Goal: Transaction & Acquisition: Purchase product/service

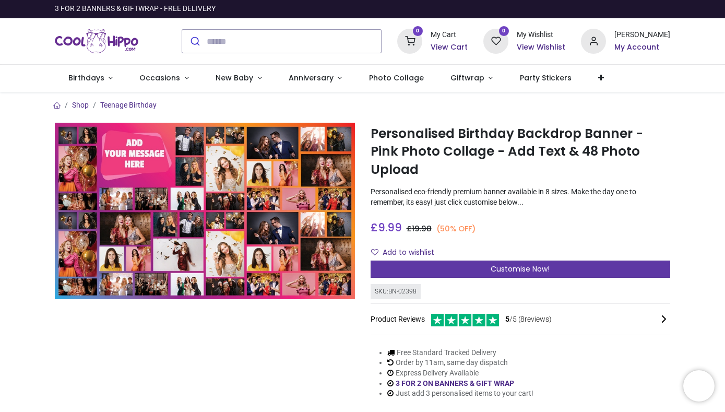
click at [432, 260] on div "Customise Now!" at bounding box center [520, 269] width 300 height 18
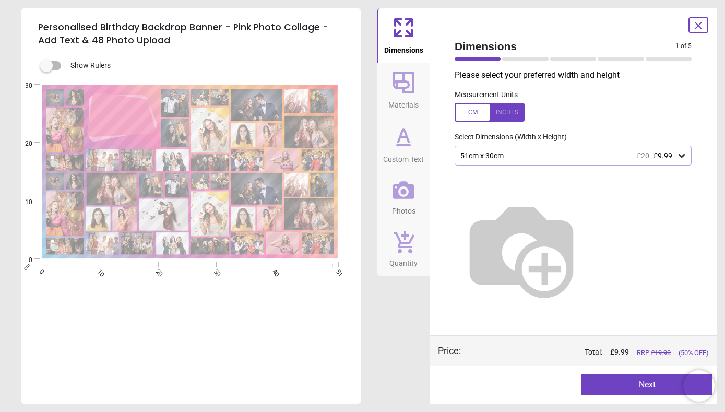
click at [682, 155] on icon at bounding box center [681, 156] width 6 height 4
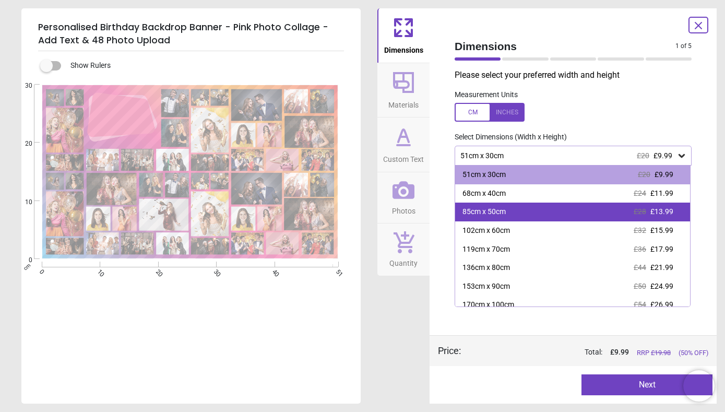
click at [490, 207] on div "85cm x 50cm" at bounding box center [483, 212] width 43 height 10
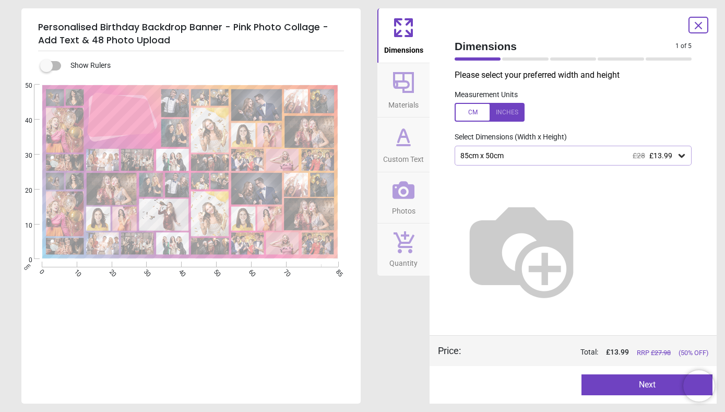
click at [626, 379] on button "Next" at bounding box center [646, 384] width 131 height 21
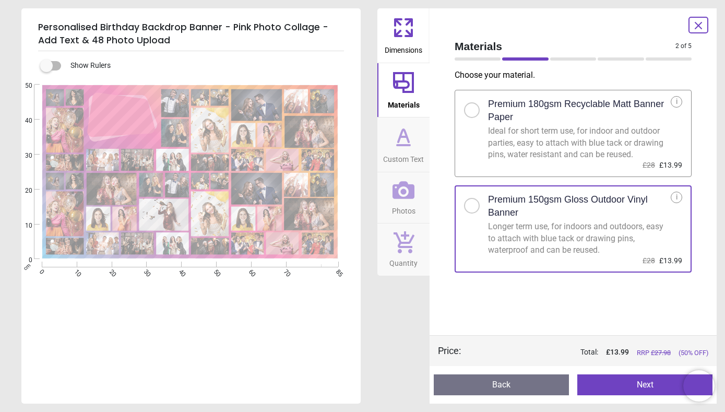
click at [632, 384] on button "Next" at bounding box center [644, 384] width 135 height 21
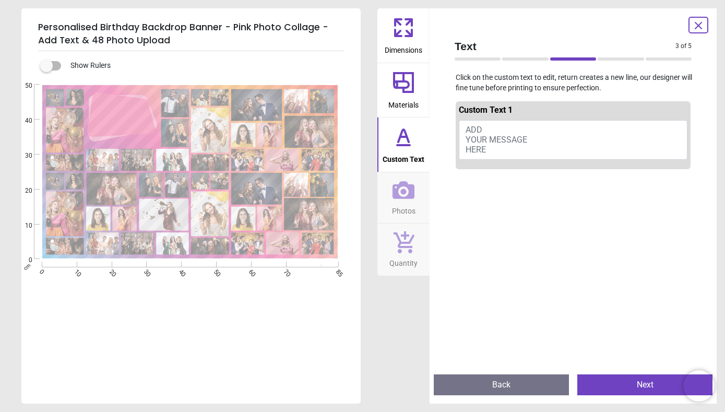
click at [517, 135] on span "ADD YOUR MESSAGE HERE" at bounding box center [496, 140] width 62 height 30
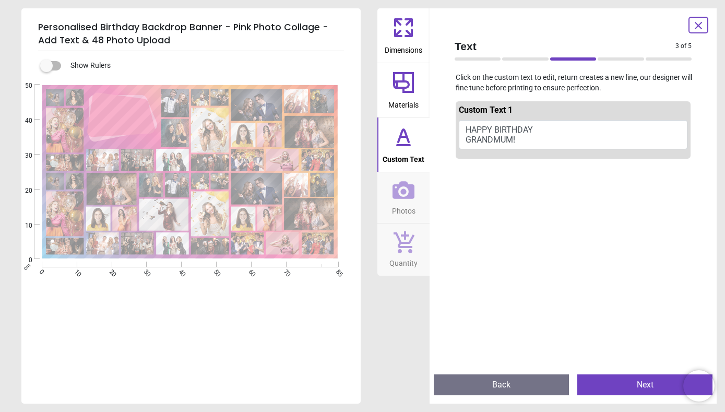
type textarea "**********"
click at [645, 380] on button "Next" at bounding box center [644, 384] width 135 height 21
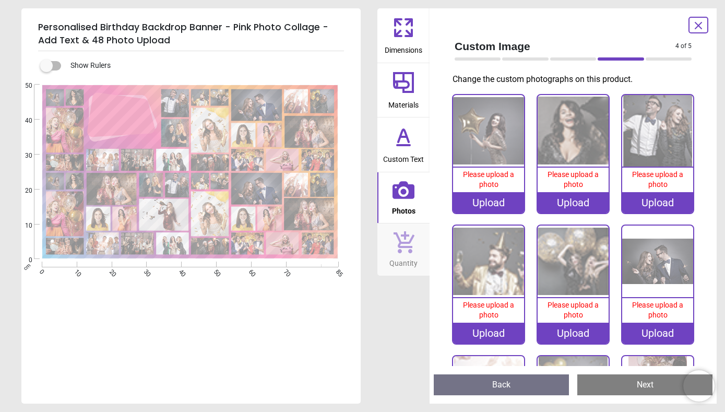
click at [481, 204] on div "Upload" at bounding box center [488, 202] width 71 height 21
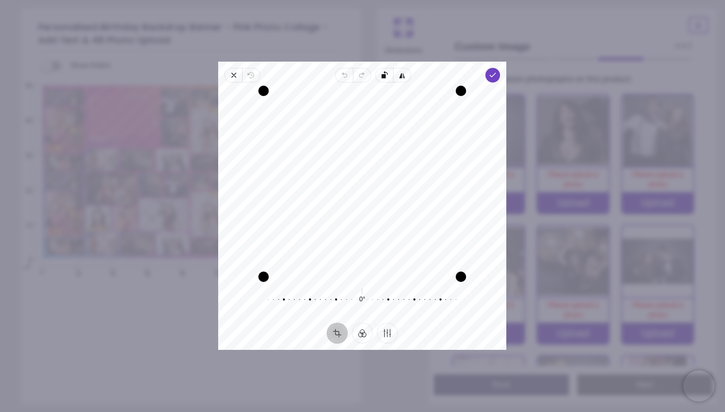
drag, startPoint x: 350, startPoint y: 179, endPoint x: 373, endPoint y: 180, distance: 23.5
click at [373, 180] on div "Recenter" at bounding box center [361, 184] width 271 height 186
click at [489, 72] on icon "button" at bounding box center [493, 75] width 8 height 8
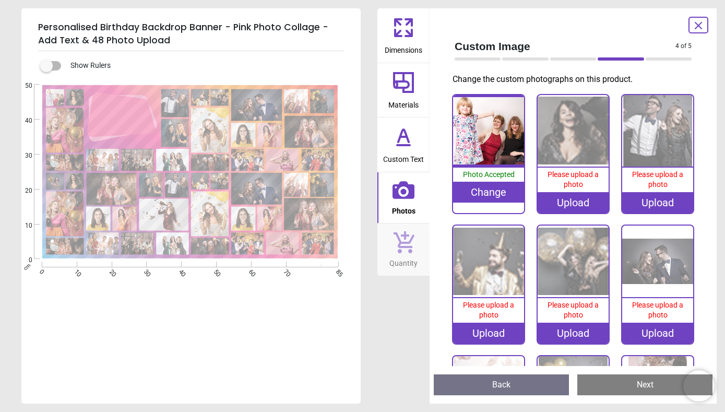
click at [571, 202] on div "Upload" at bounding box center [572, 202] width 71 height 21
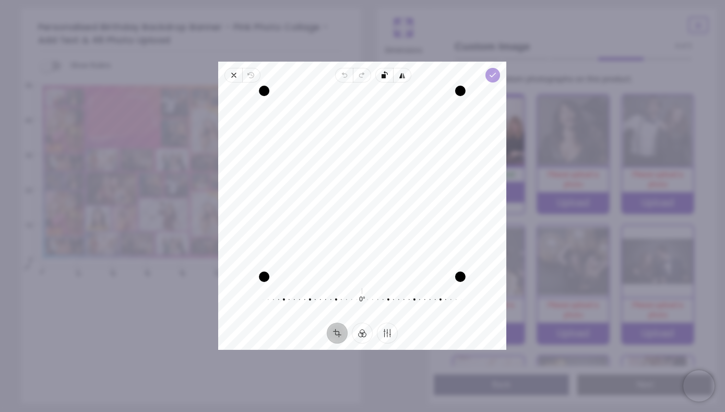
click at [493, 69] on span "Done" at bounding box center [493, 75] width 15 height 15
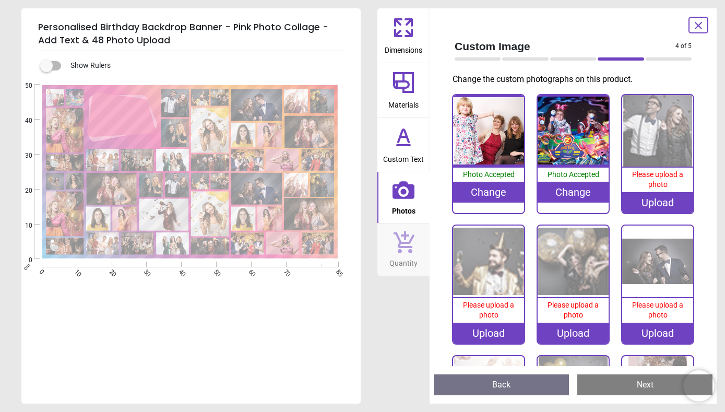
click at [666, 202] on div "Upload" at bounding box center [657, 202] width 71 height 21
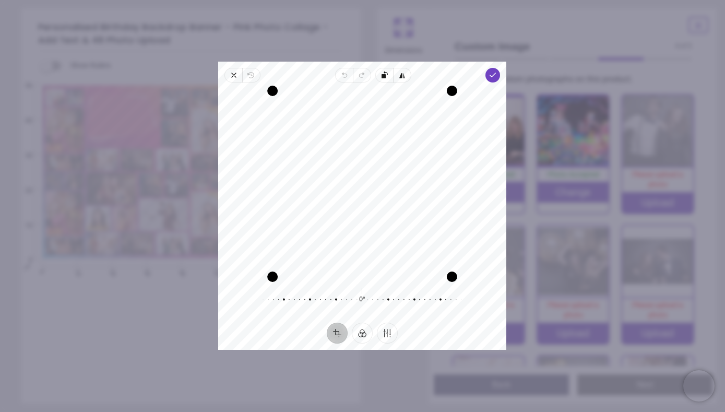
drag, startPoint x: 404, startPoint y: 211, endPoint x: 390, endPoint y: 211, distance: 14.1
click at [390, 211] on div "Recenter" at bounding box center [361, 184] width 271 height 186
click at [492, 75] on polyline "button" at bounding box center [493, 75] width 6 height 4
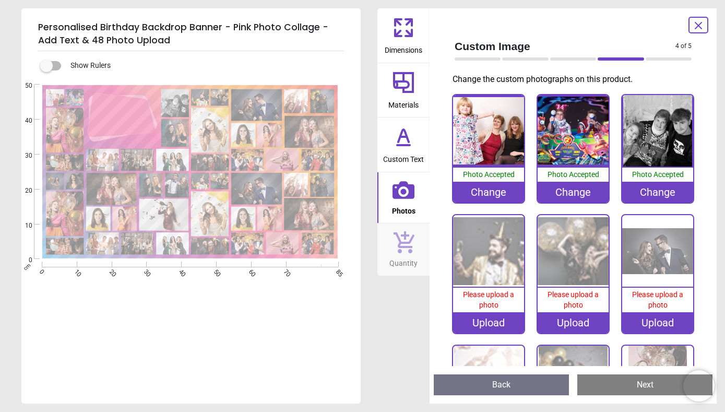
click at [497, 312] on div "Upload" at bounding box center [488, 322] width 71 height 21
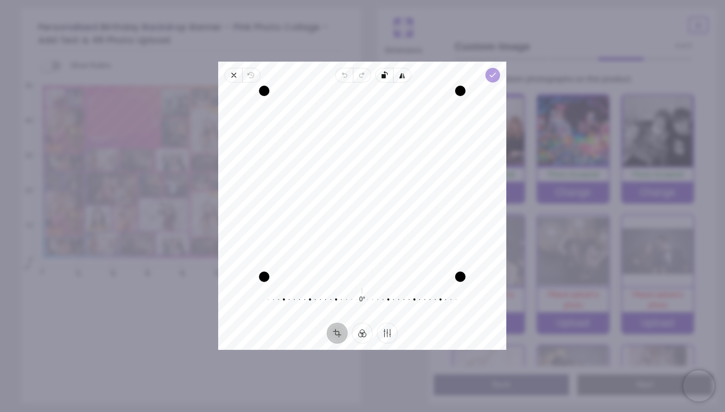
click at [492, 73] on icon "button" at bounding box center [493, 75] width 8 height 8
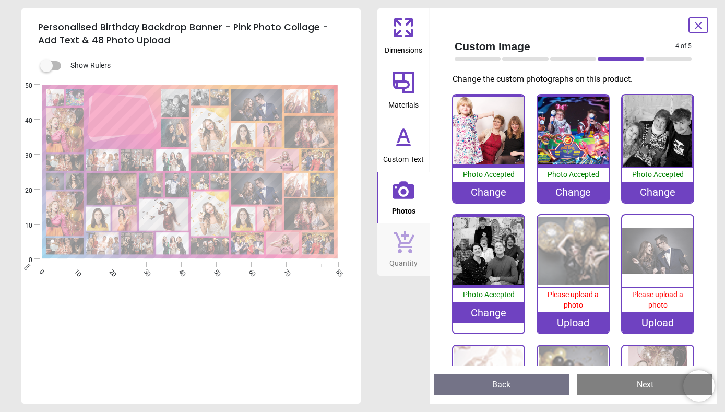
click at [555, 329] on div "Upload" at bounding box center [572, 322] width 71 height 21
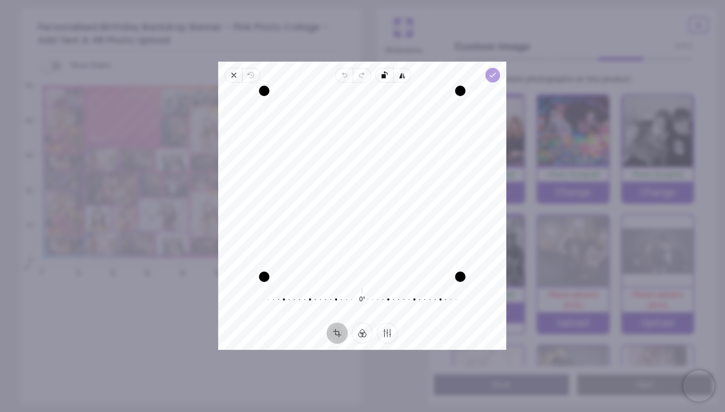
click at [487, 69] on span "Done" at bounding box center [493, 75] width 15 height 15
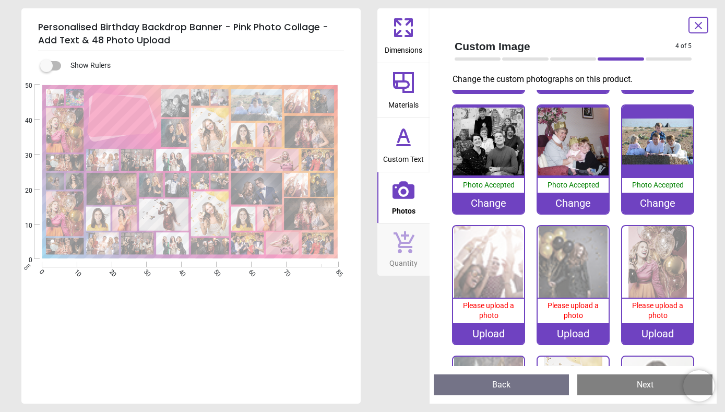
click at [498, 326] on div "Upload" at bounding box center [488, 333] width 71 height 21
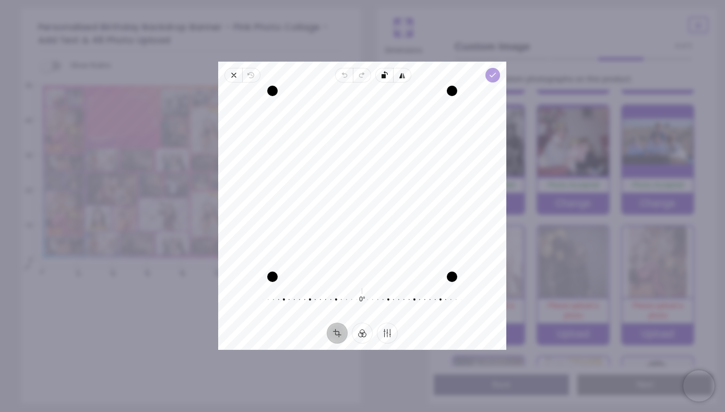
click at [493, 71] on icon "button" at bounding box center [493, 75] width 8 height 8
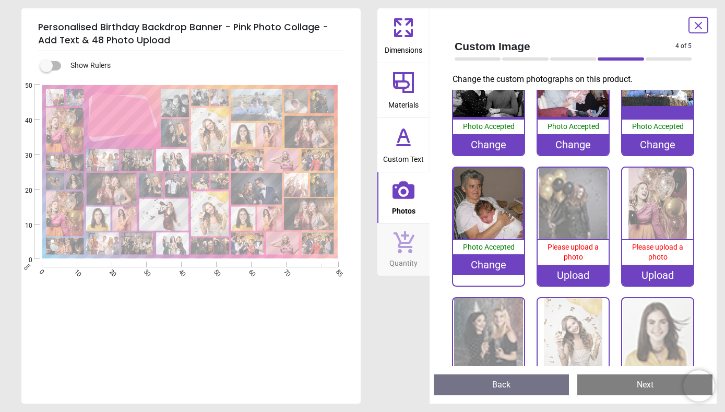
scroll to position [175, 0]
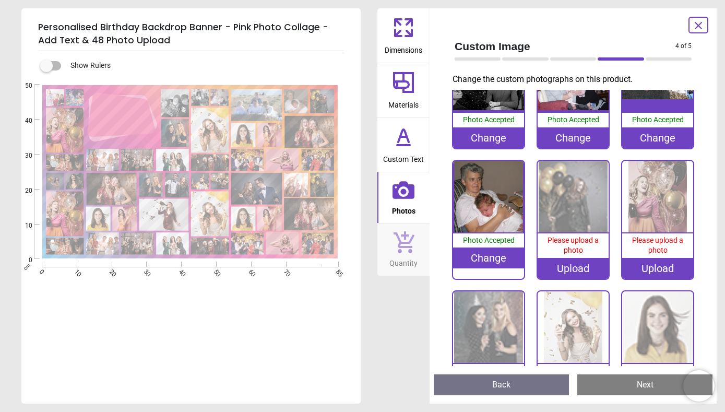
click at [580, 261] on div "Upload" at bounding box center [572, 268] width 71 height 21
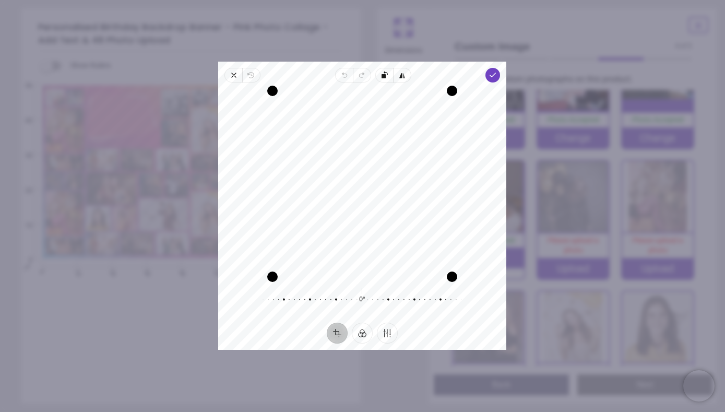
drag, startPoint x: 385, startPoint y: 197, endPoint x: 406, endPoint y: 198, distance: 21.4
click at [406, 198] on div "Recenter" at bounding box center [361, 184] width 271 height 186
click at [491, 77] on icon "button" at bounding box center [493, 75] width 8 height 8
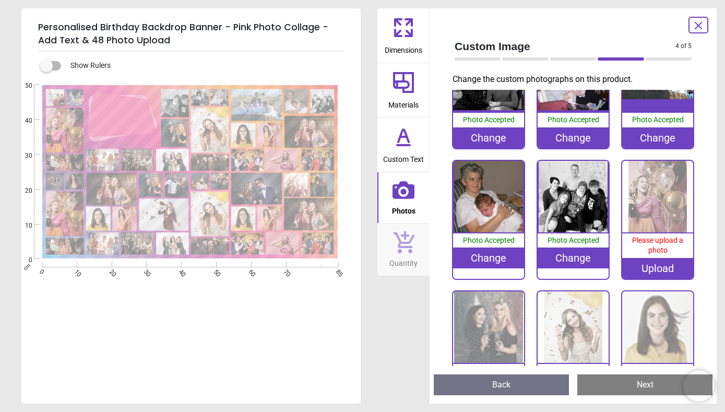
click at [651, 268] on div "Upload" at bounding box center [657, 268] width 71 height 21
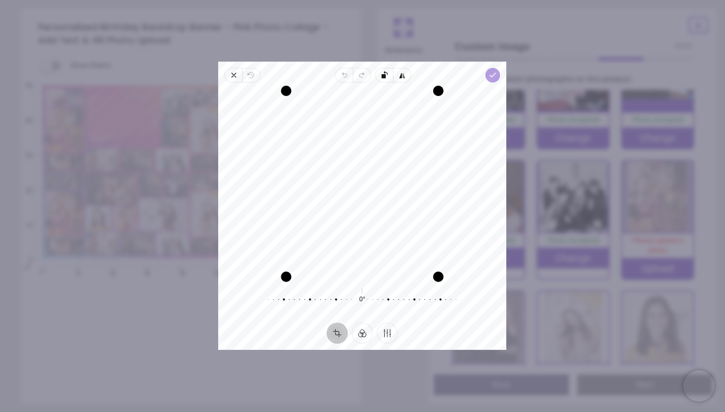
click at [489, 71] on icon "button" at bounding box center [493, 75] width 8 height 8
